Goal: Information Seeking & Learning: Learn about a topic

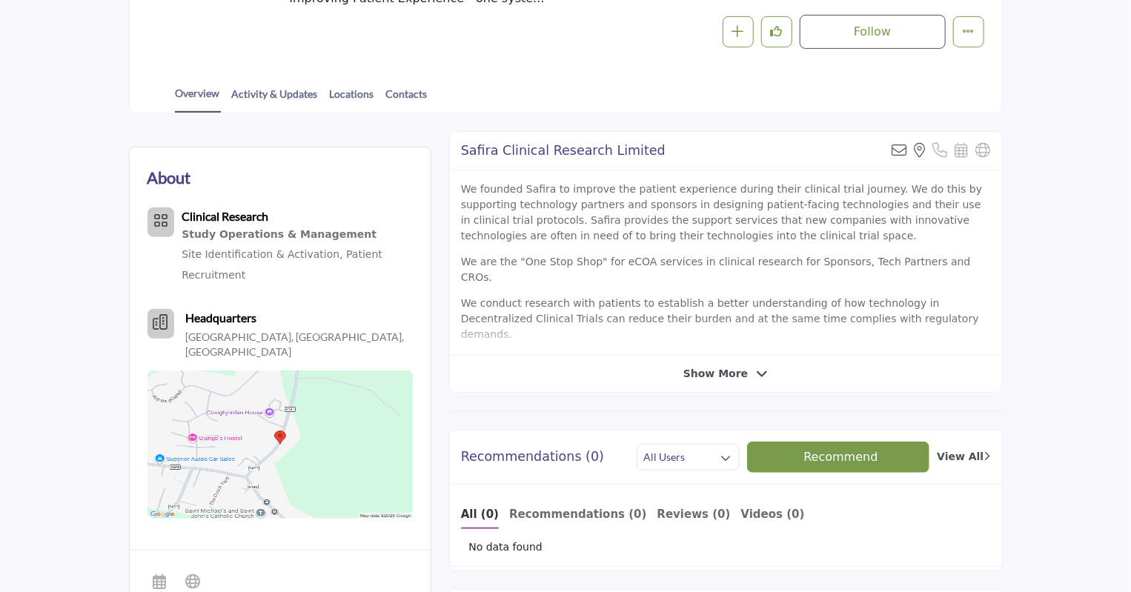
scroll to position [299, 0]
click at [731, 374] on span "Show More" at bounding box center [716, 374] width 64 height 16
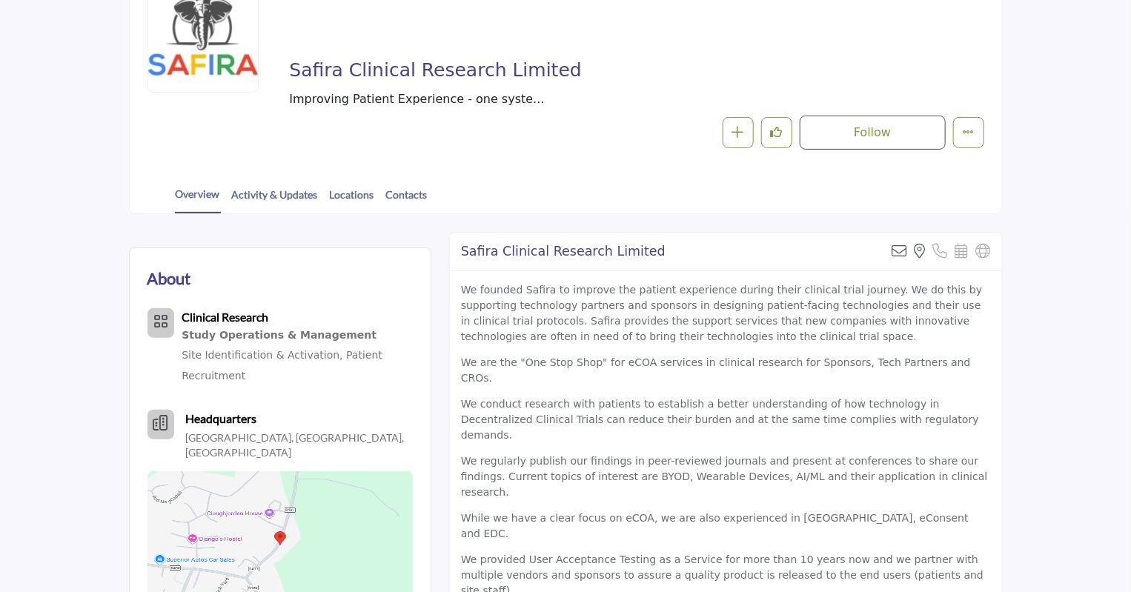
scroll to position [198, 0]
click at [281, 196] on link "Activity & Updates" at bounding box center [274, 201] width 87 height 26
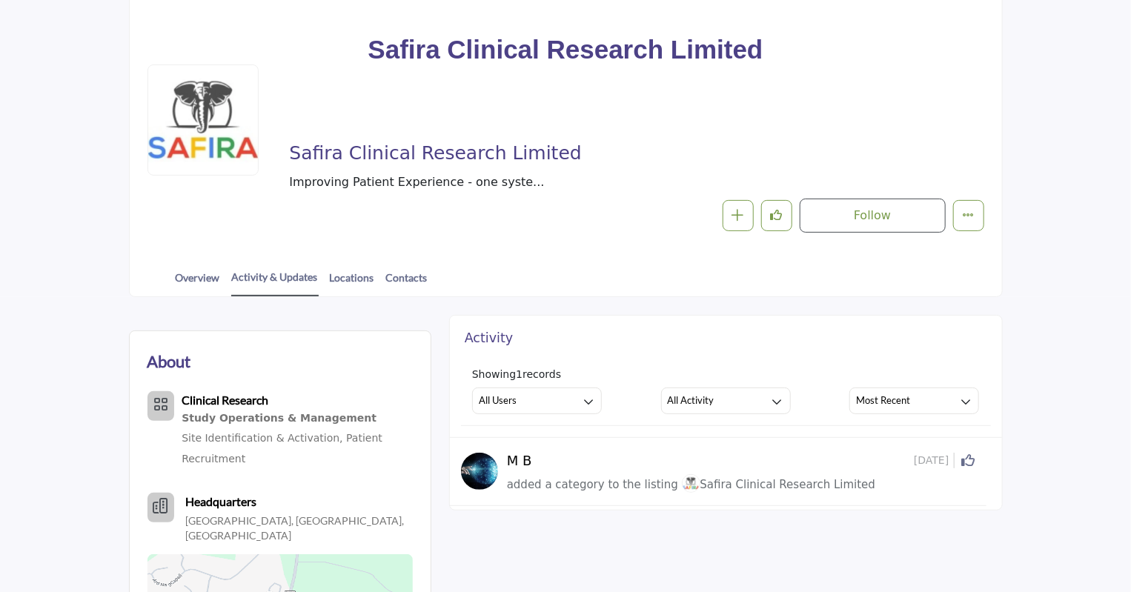
scroll to position [114, 0]
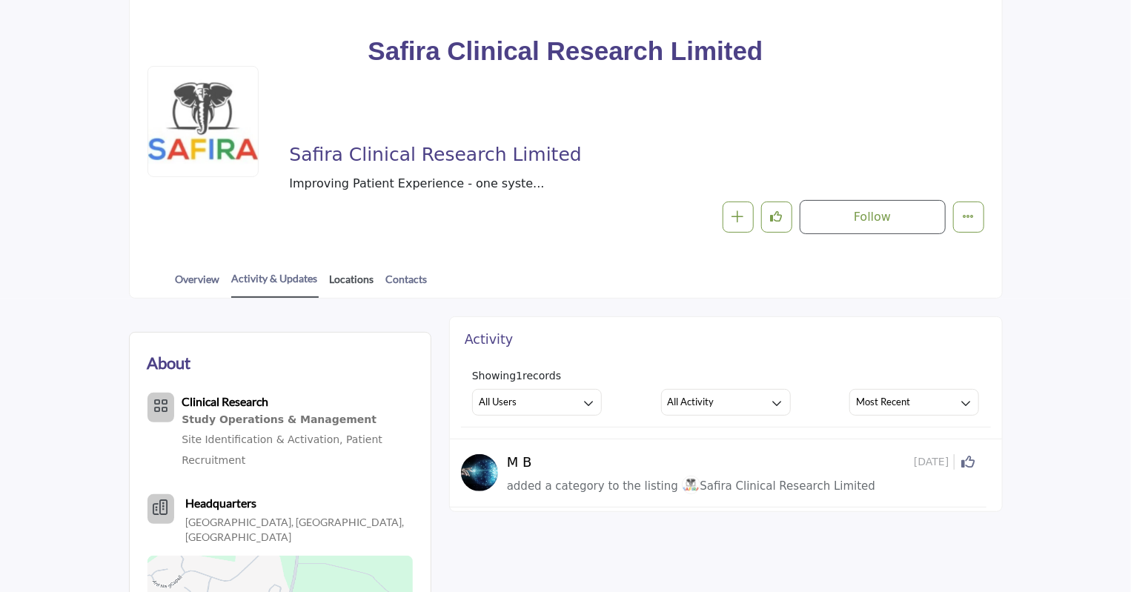
click at [348, 279] on link "Locations" at bounding box center [352, 284] width 46 height 26
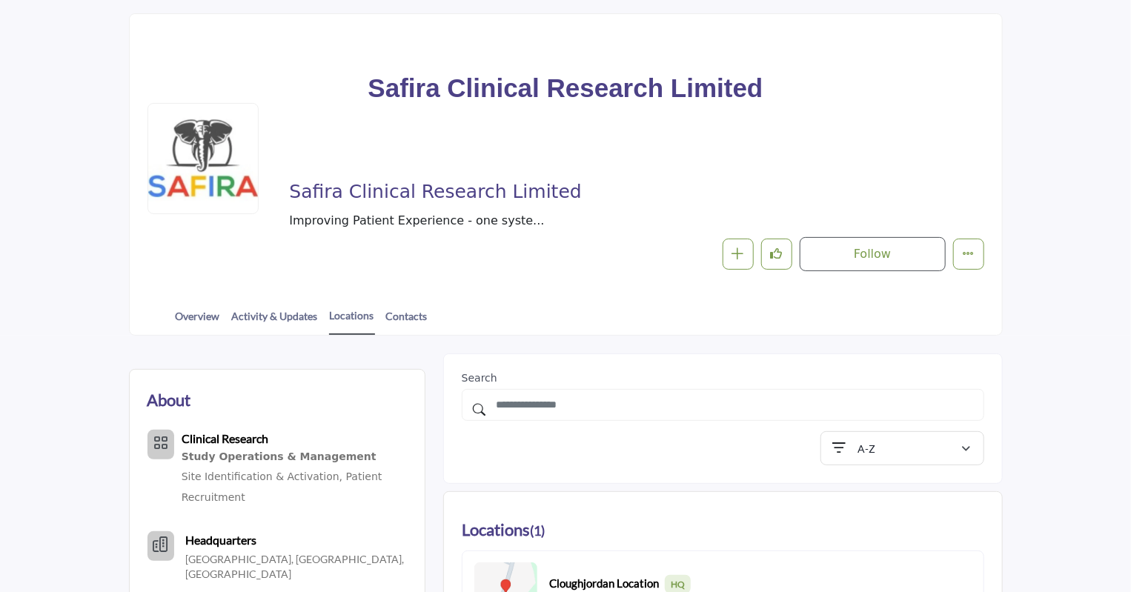
scroll to position [56, 0]
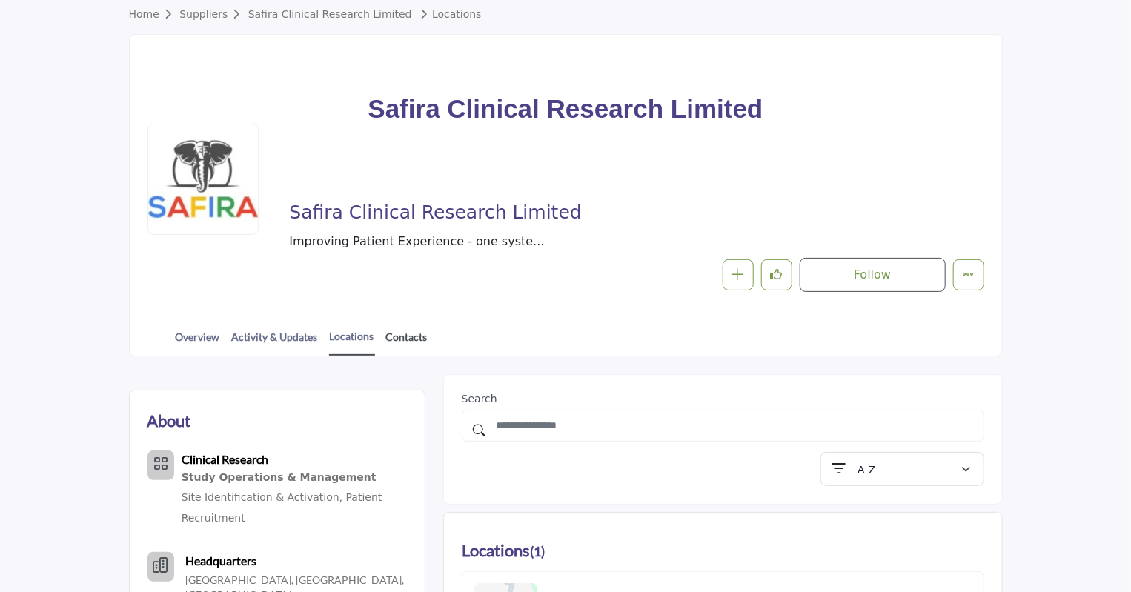
click at [411, 329] on link "Contacts" at bounding box center [406, 342] width 43 height 26
